Goal: Information Seeking & Learning: Learn about a topic

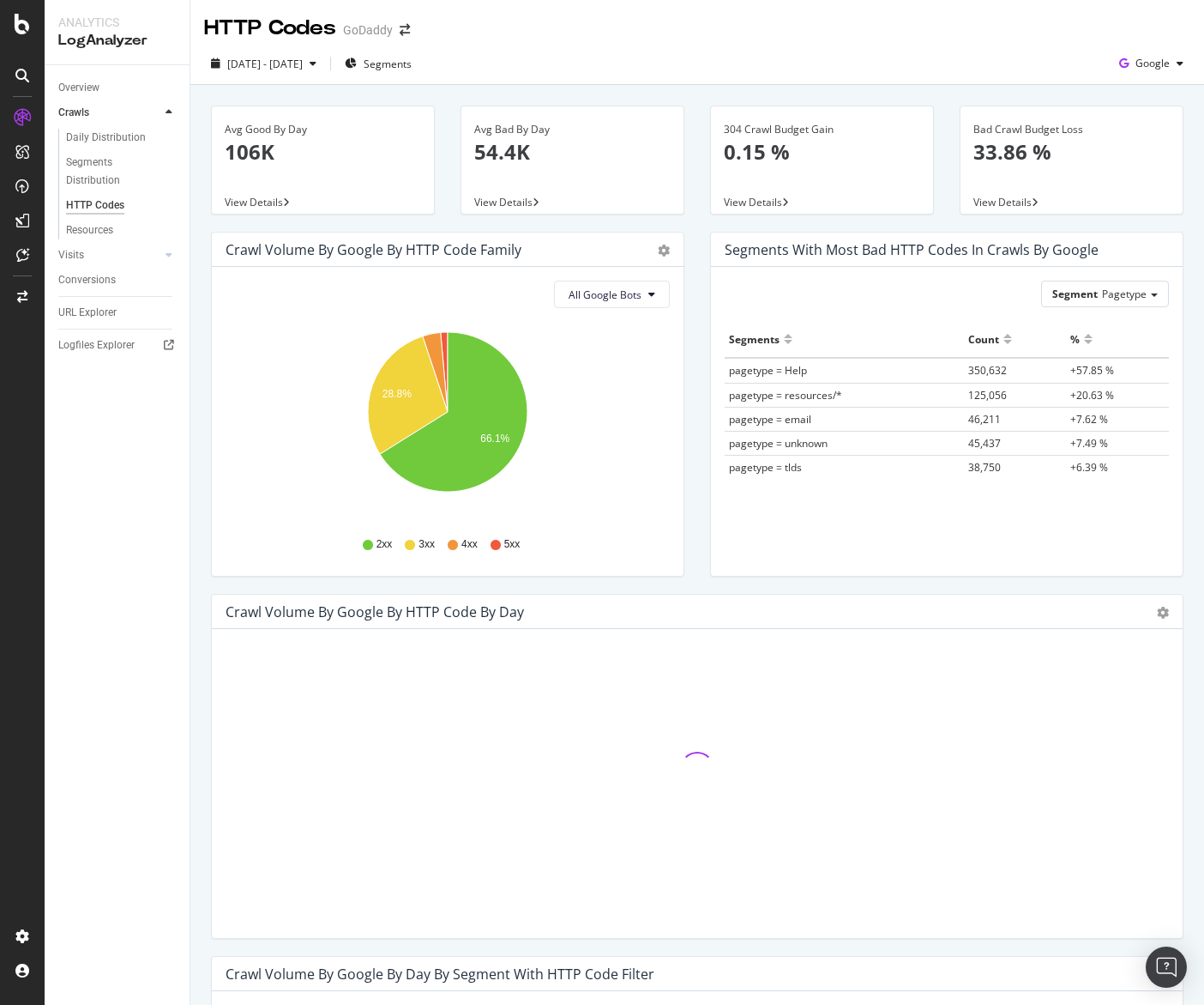
click at [692, 373] on div "Crawl Volume by google by HTTP Code Family Pie Table All Google Bots Hold CMD (…" at bounding box center [448, 412] width 500 height 362
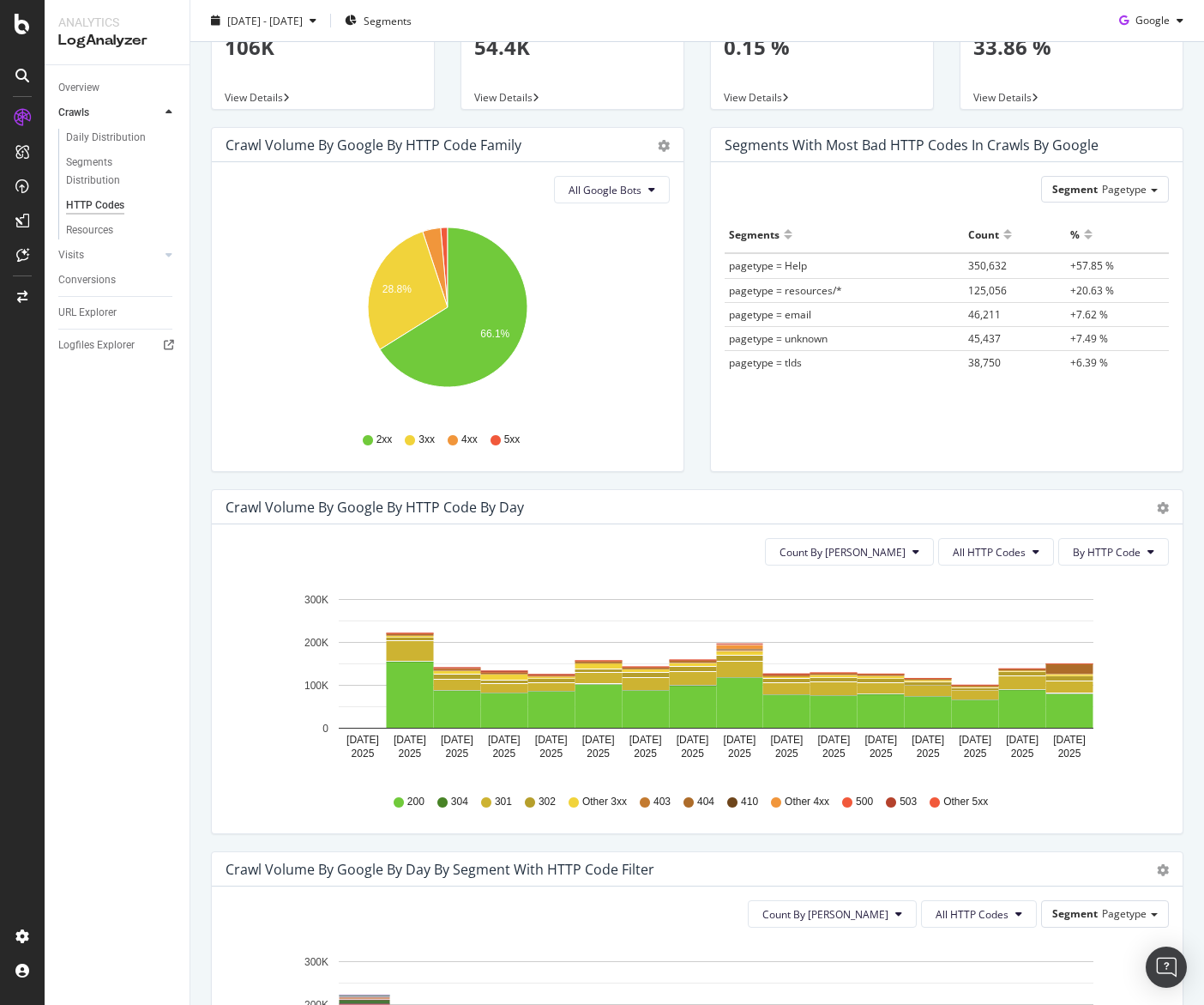
scroll to position [109, 0]
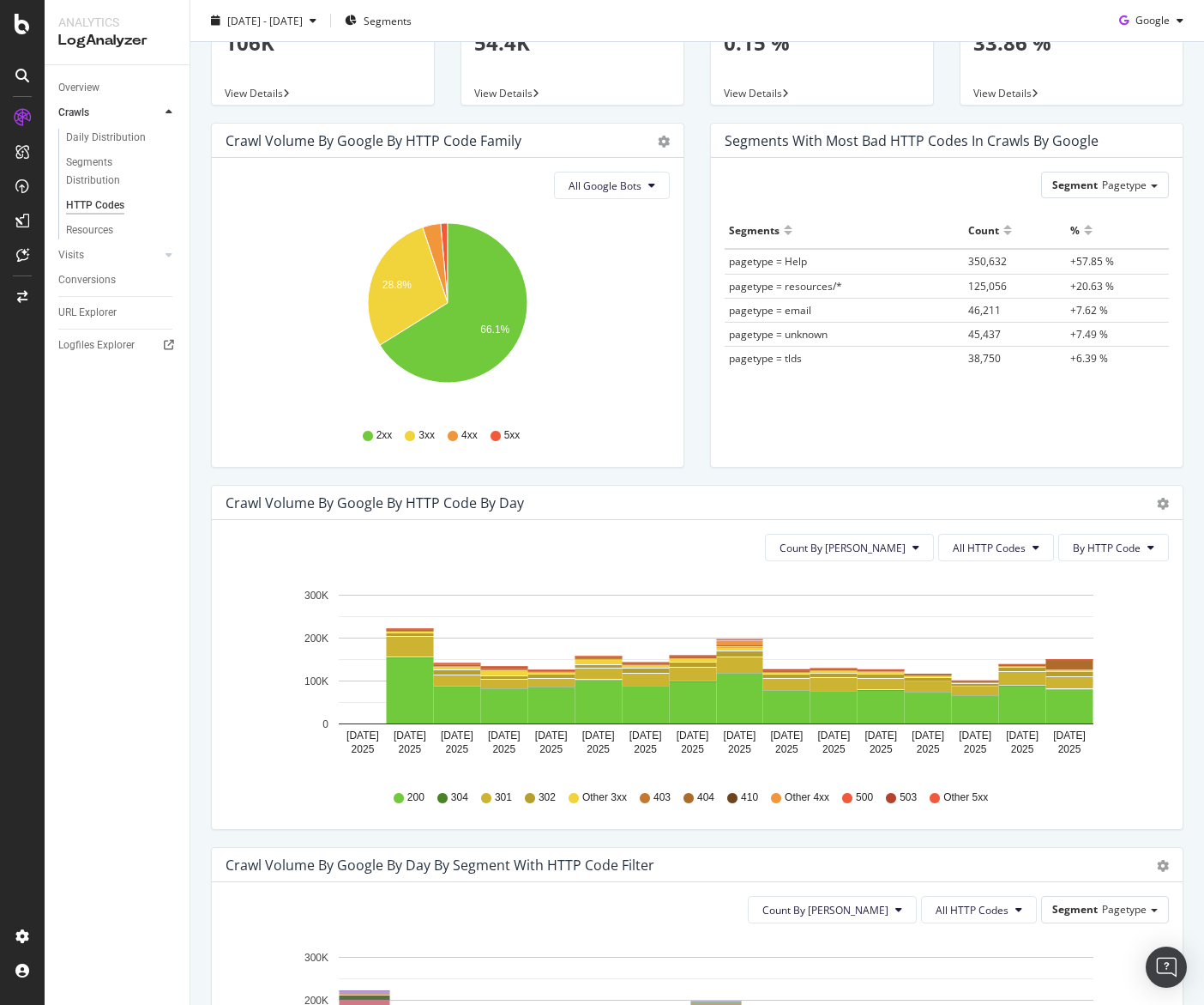
click at [703, 470] on div "Segments with most bad HTTP codes in Crawls by google Segment Pagetype Hold CMD…" at bounding box center [947, 303] width 500 height 362
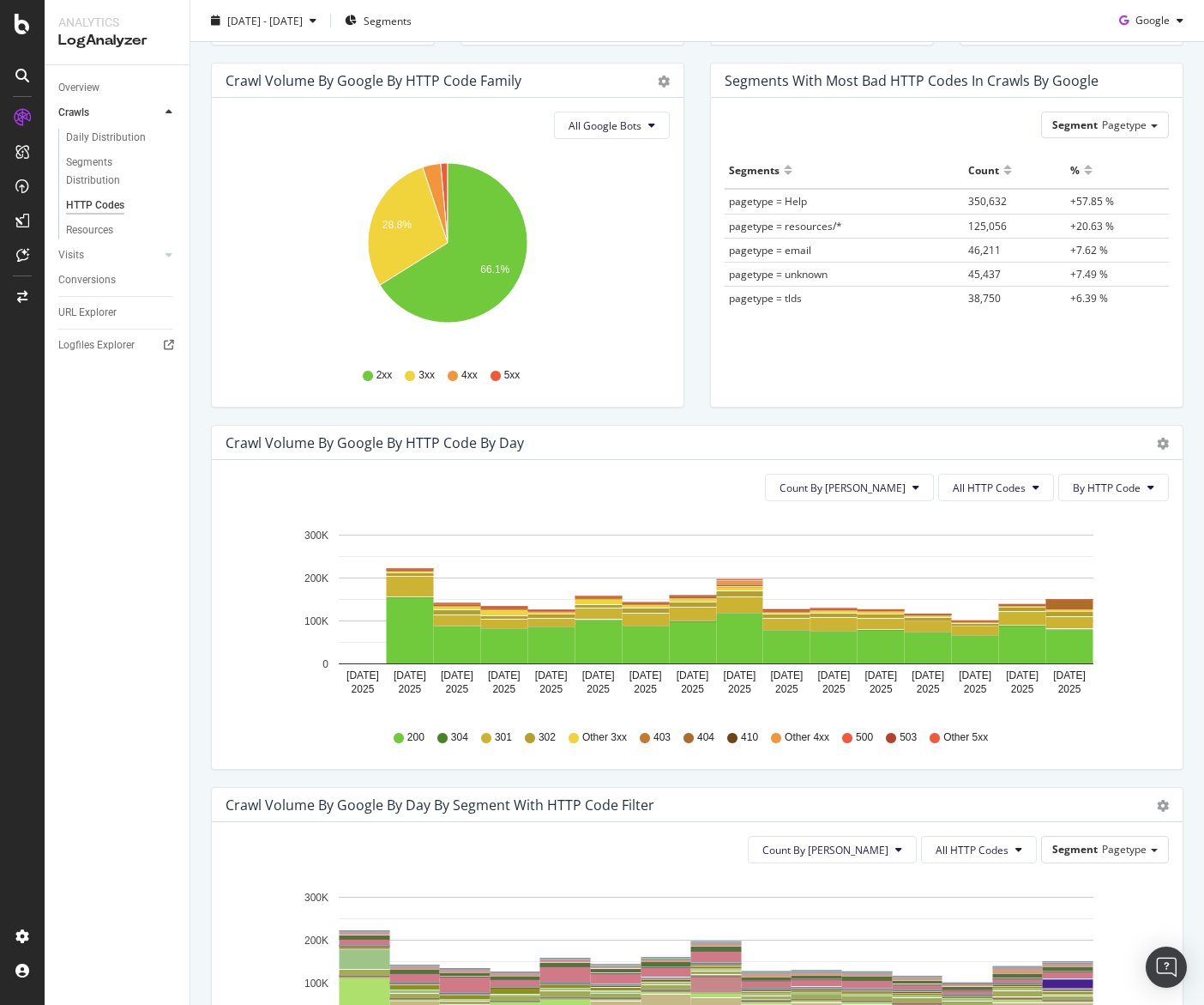
scroll to position [190, 0]
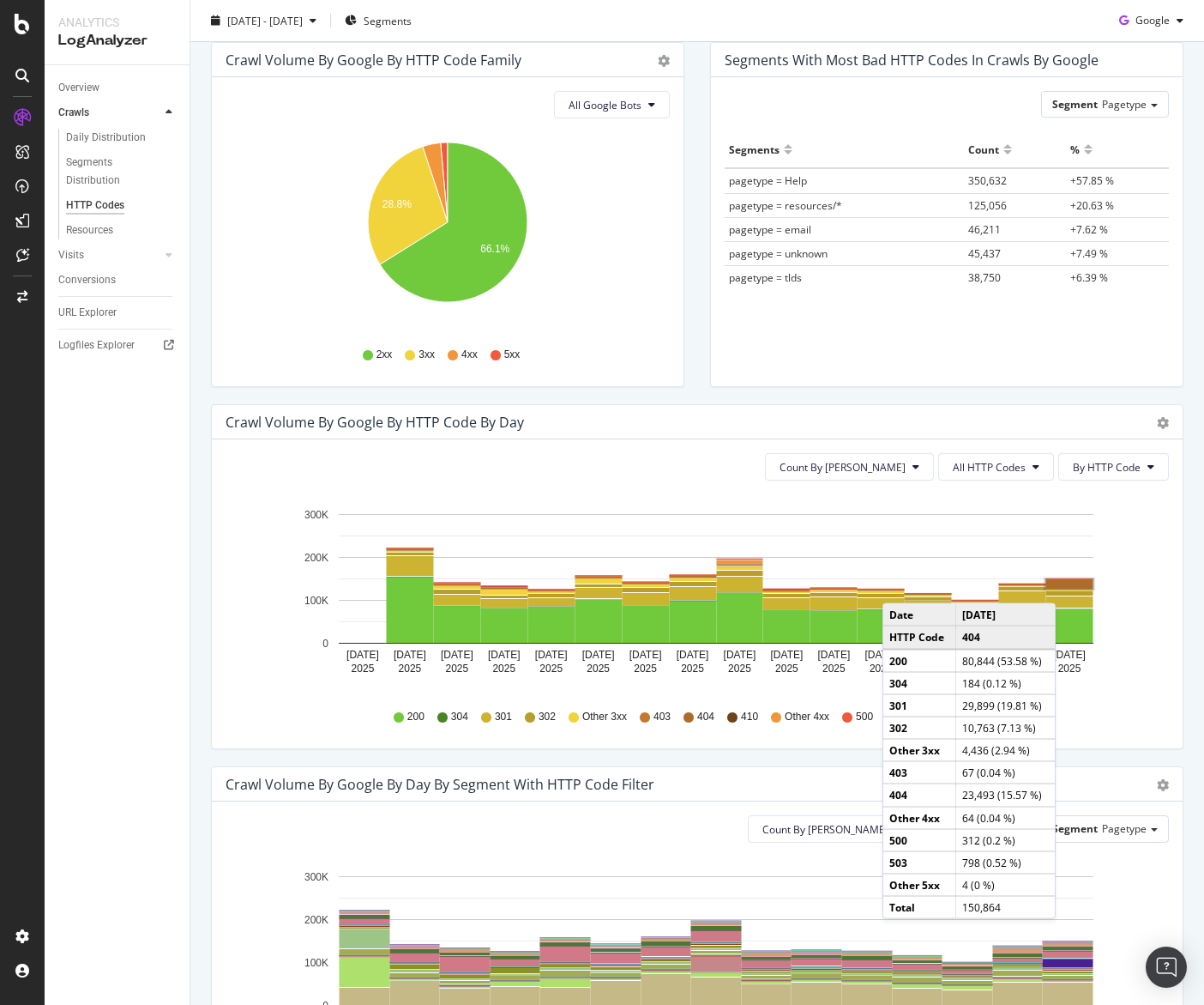
click at [1073, 586] on rect "A chart." at bounding box center [1070, 583] width 47 height 9
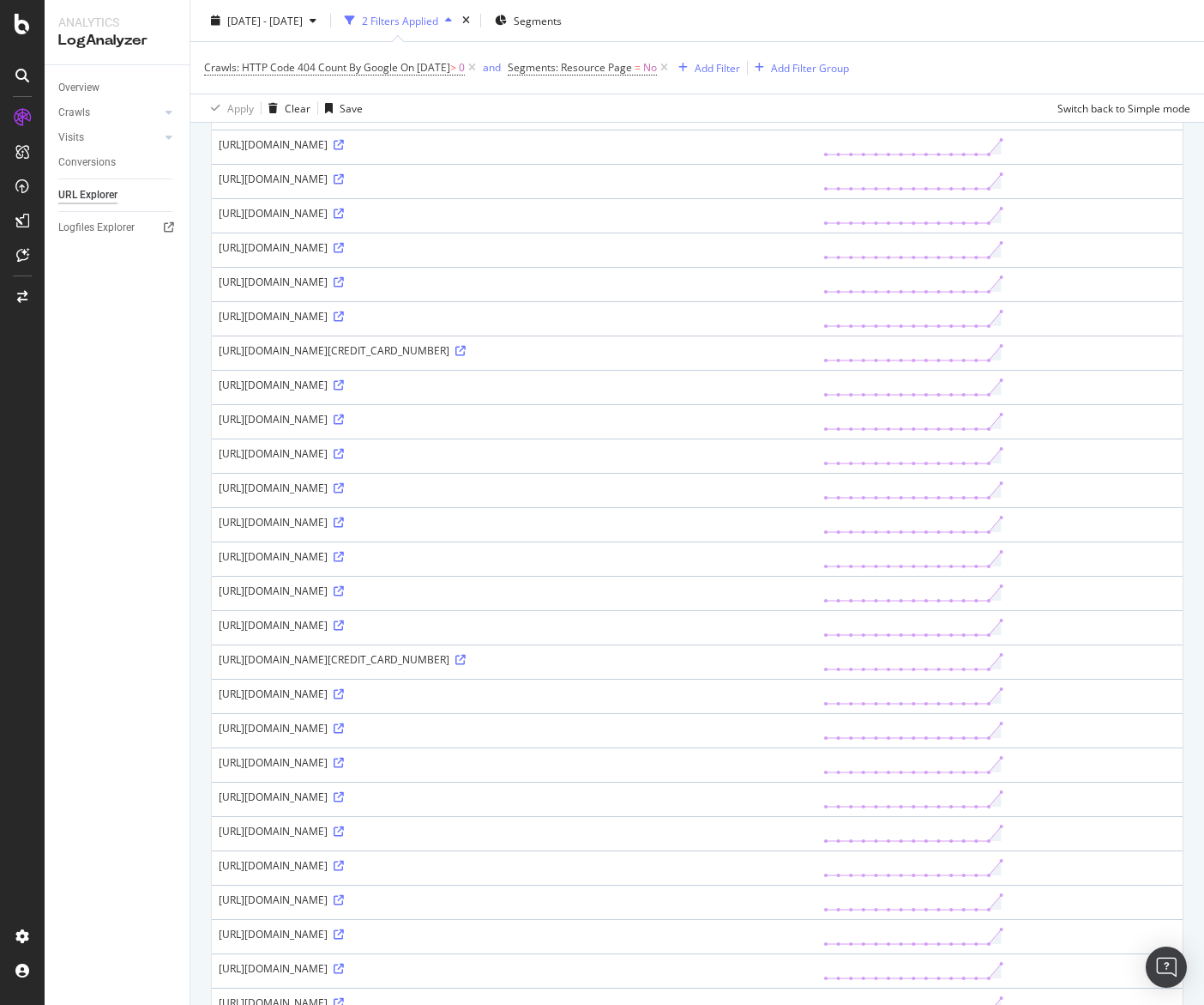
scroll to position [119, 0]
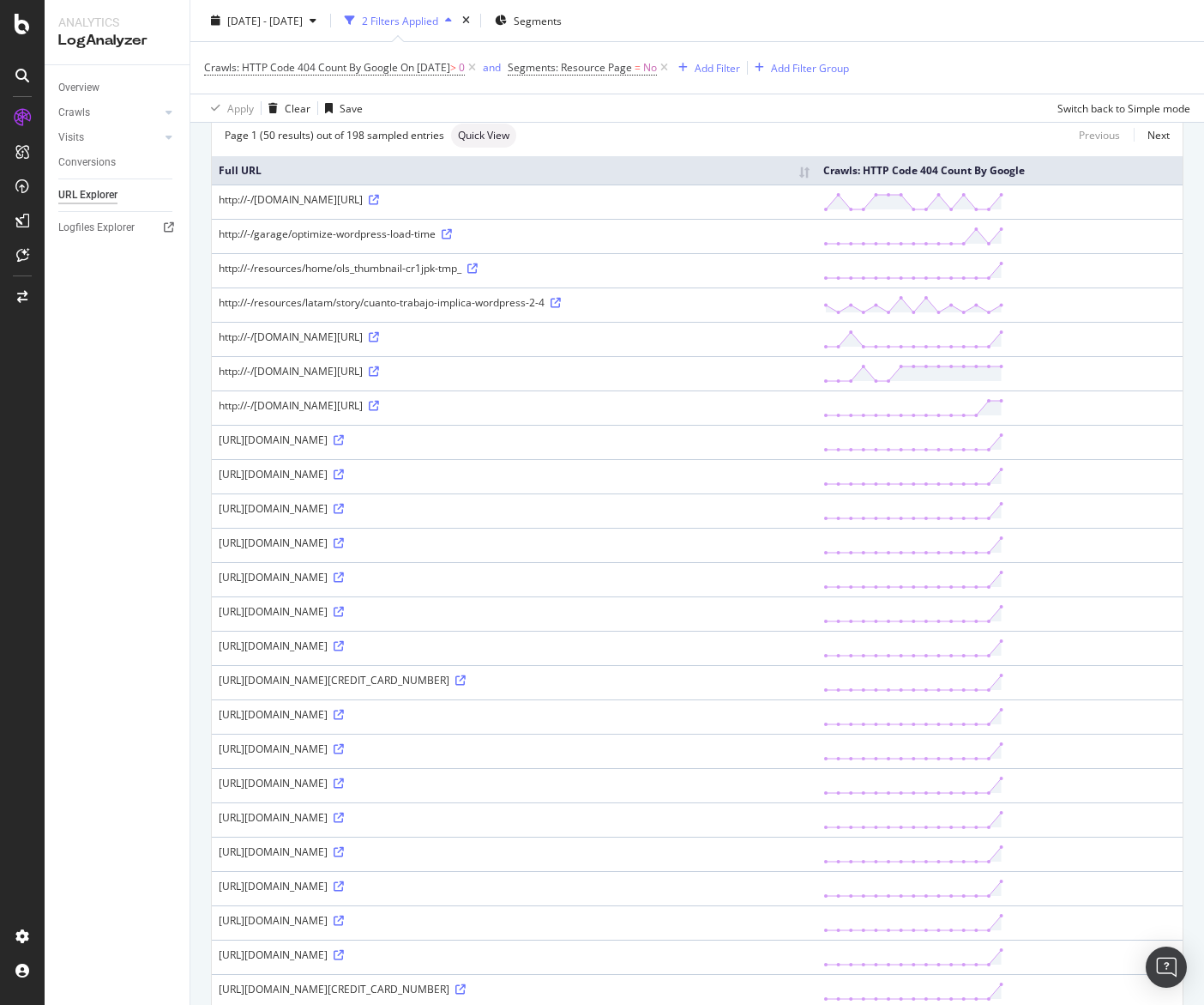
click at [408, 344] on div "http://-/[DOMAIN_NAME][URL]" at bounding box center [514, 337] width 591 height 15
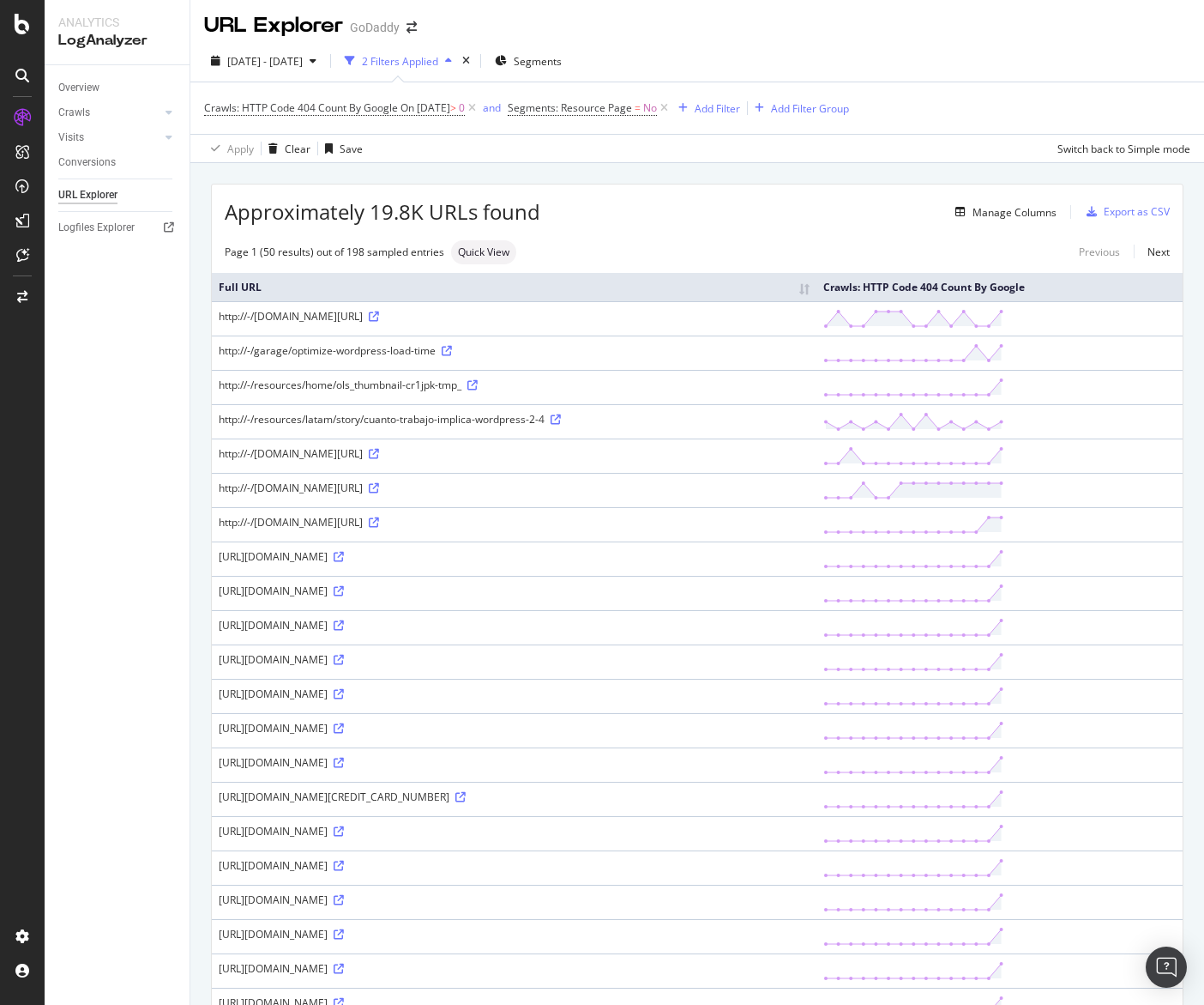
scroll to position [0, 0]
